Goal: Task Accomplishment & Management: Use online tool/utility

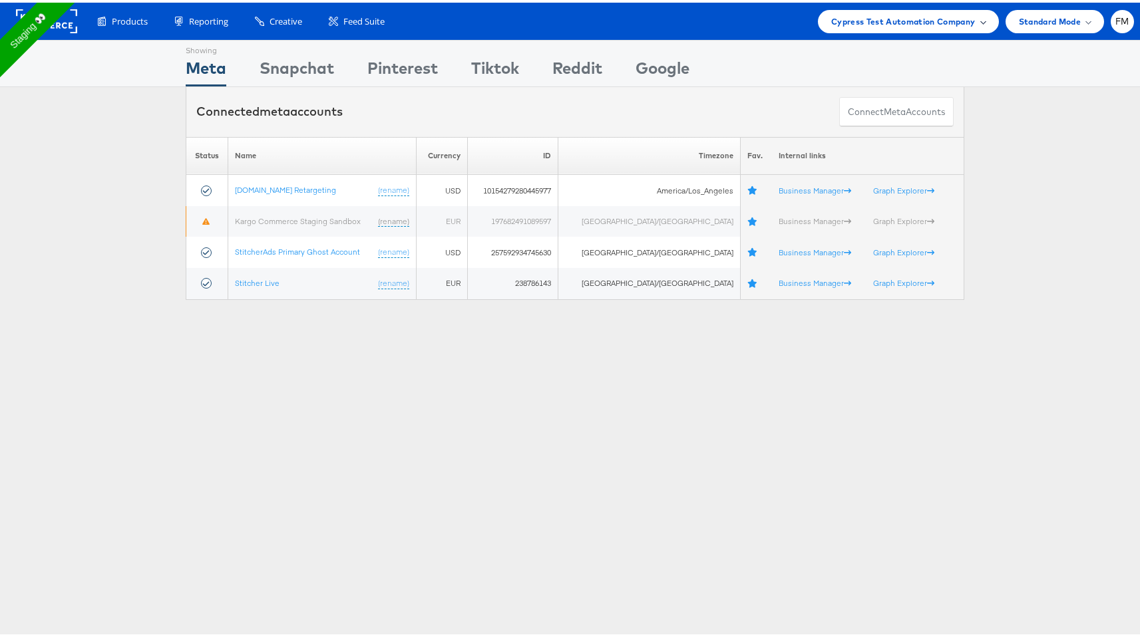
click at [967, 25] on div "Cypress Test Automation Company" at bounding box center [908, 18] width 181 height 23
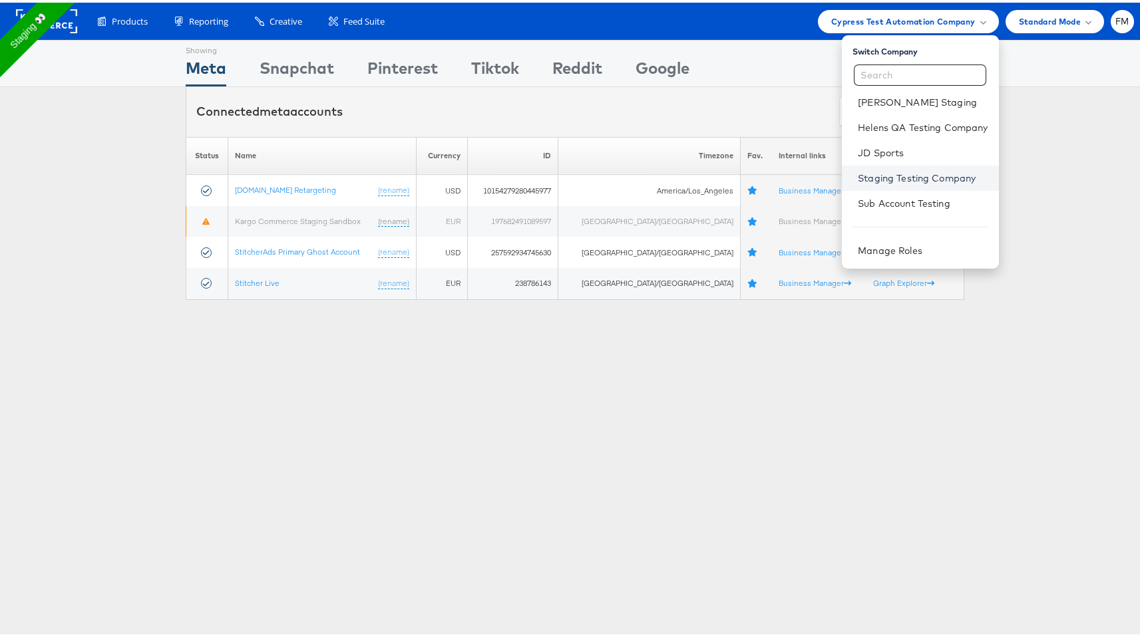
click at [894, 181] on link "Staging Testing Company" at bounding box center [923, 175] width 130 height 13
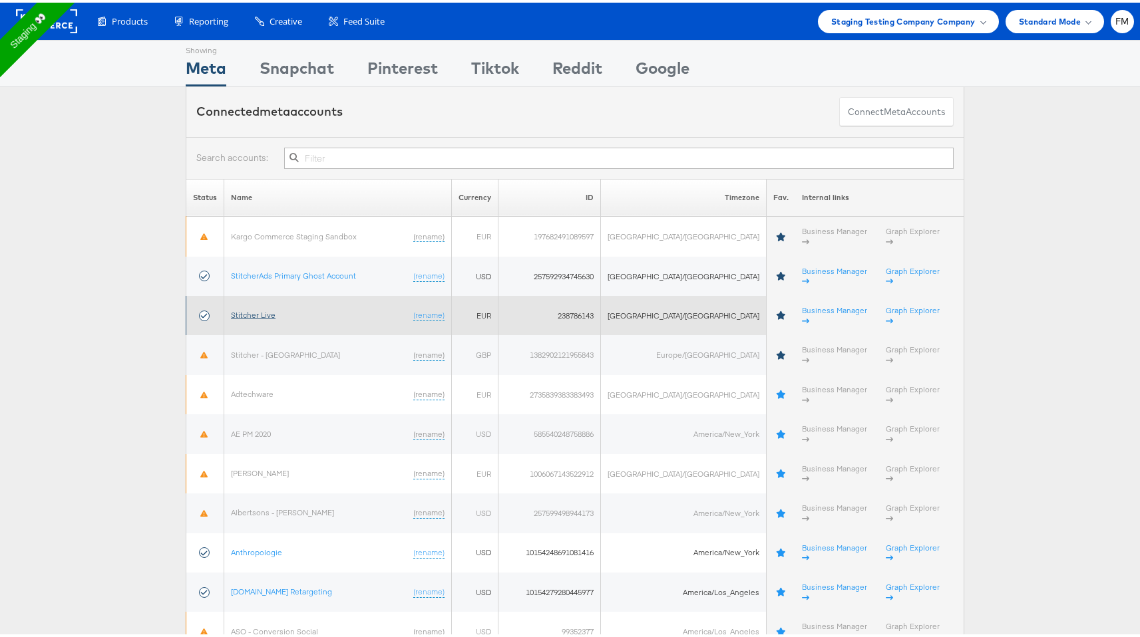
click at [269, 307] on link "Stitcher Live" at bounding box center [253, 312] width 45 height 10
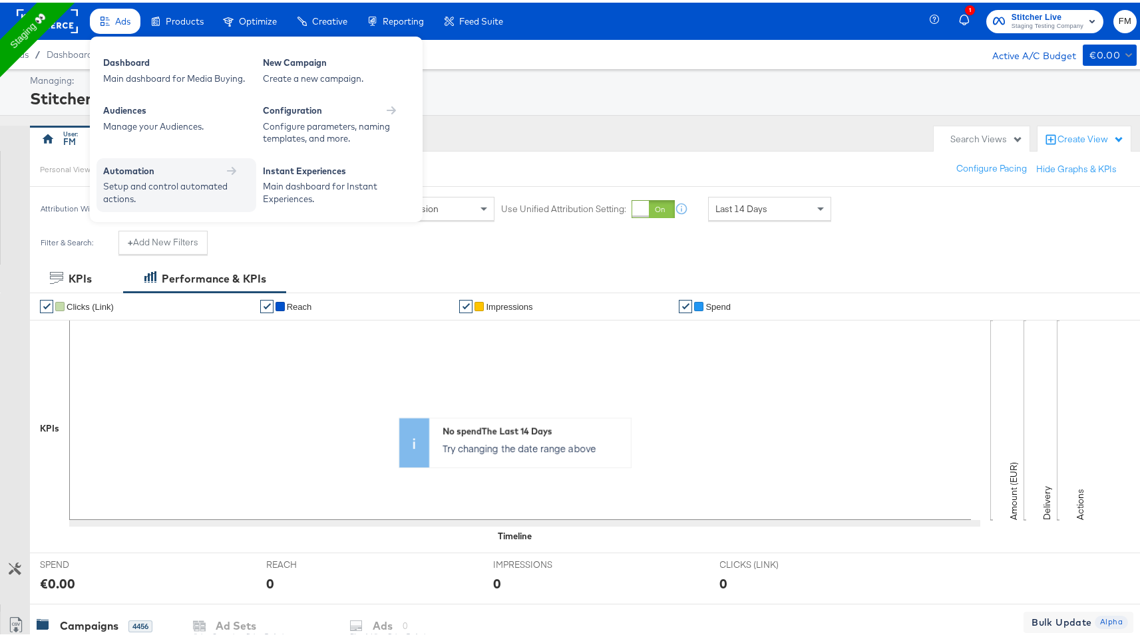
click at [178, 168] on div "Automation" at bounding box center [176, 168] width 146 height 13
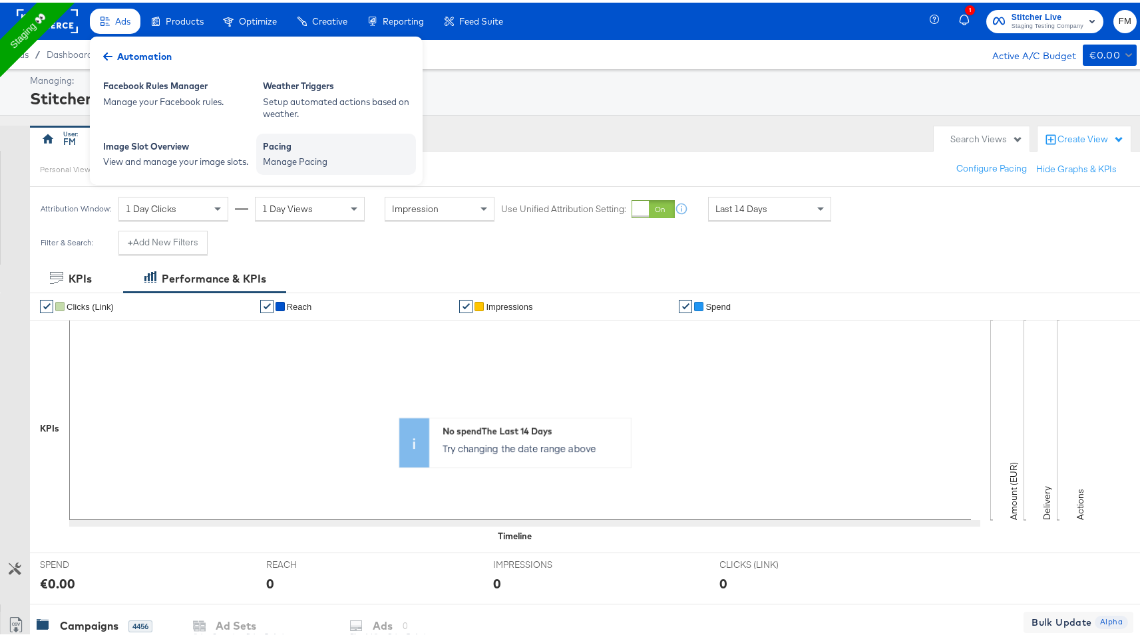
click at [269, 158] on div "Manage Pacing" at bounding box center [336, 159] width 146 height 13
